Goal: Task Accomplishment & Management: Manage account settings

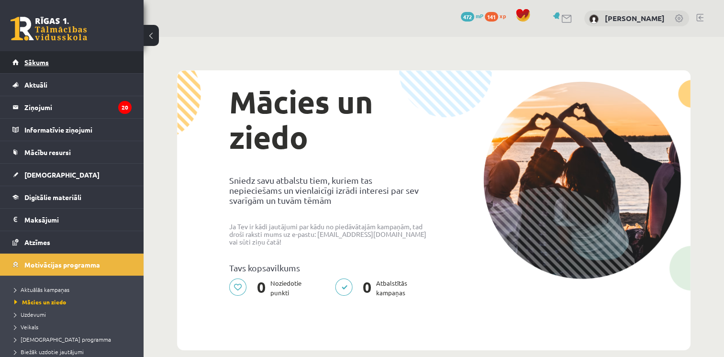
click at [109, 63] on link "Sākums" at bounding box center [71, 62] width 119 height 22
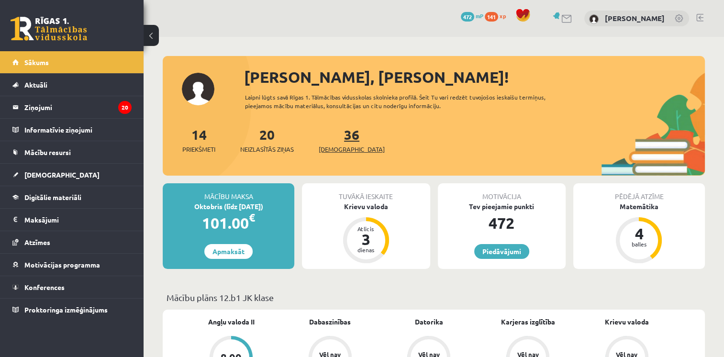
click at [327, 146] on span "[DEMOGRAPHIC_DATA]" at bounding box center [352, 150] width 66 height 10
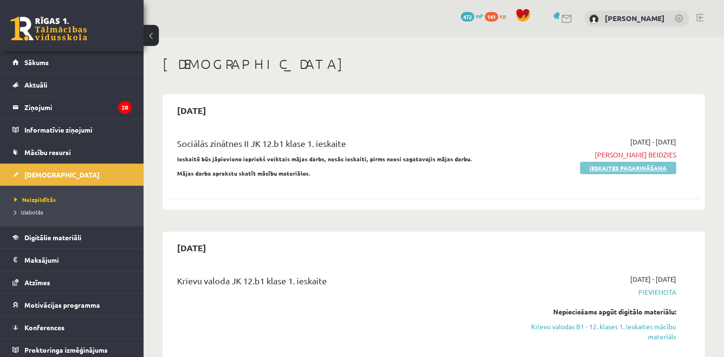
click at [653, 165] on link "Ieskaites pagarināšana" at bounding box center [628, 168] width 96 height 12
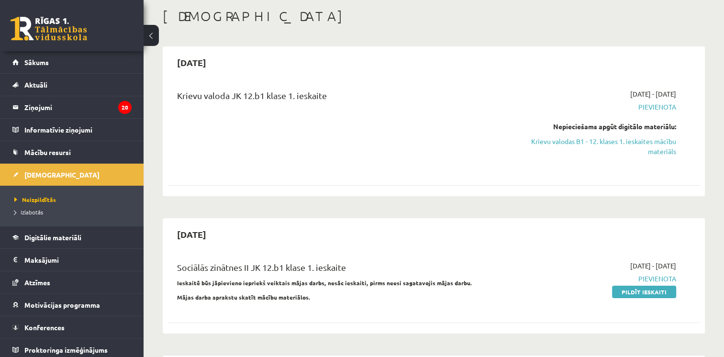
scroll to position [96, 0]
